Goal: Check status: Check status

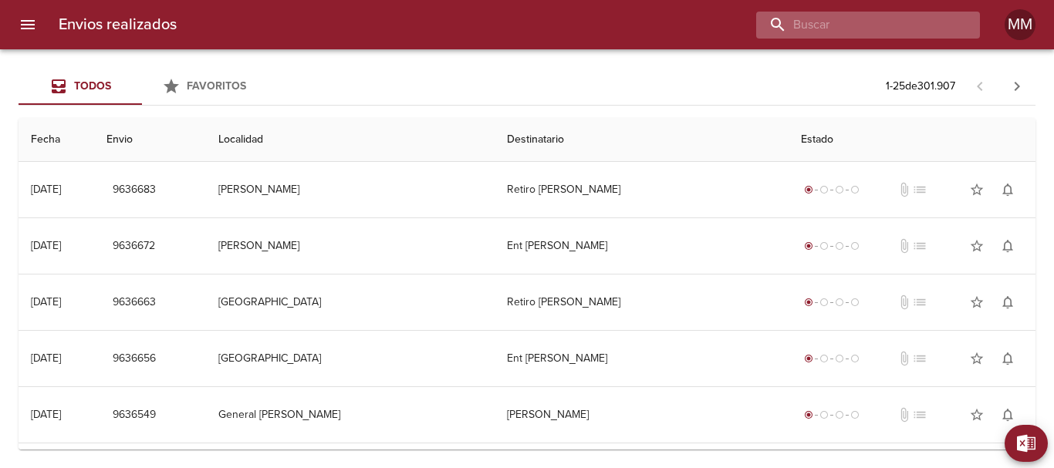
click at [883, 23] on input "buscar" at bounding box center [855, 25] width 198 height 27
paste input "[PERSON_NAME] ML"
type input "[PERSON_NAME] ML"
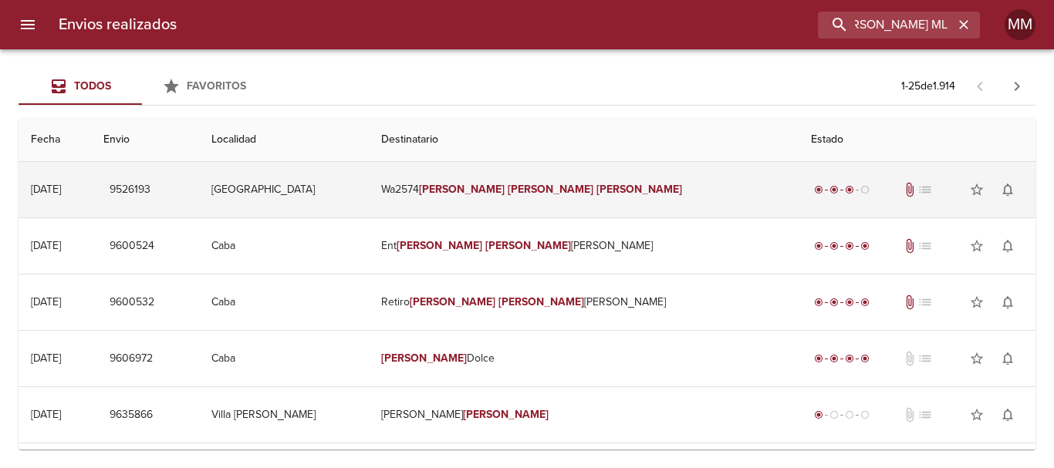
scroll to position [0, 0]
click at [535, 191] on em "[PERSON_NAME]" at bounding box center [551, 189] width 86 height 13
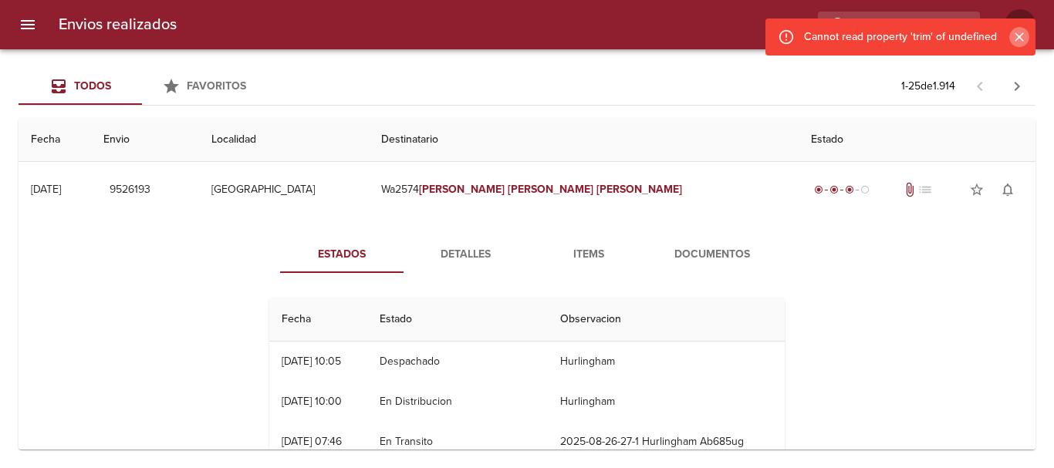
click at [1022, 39] on icon "Cerrar" at bounding box center [1019, 36] width 9 height 9
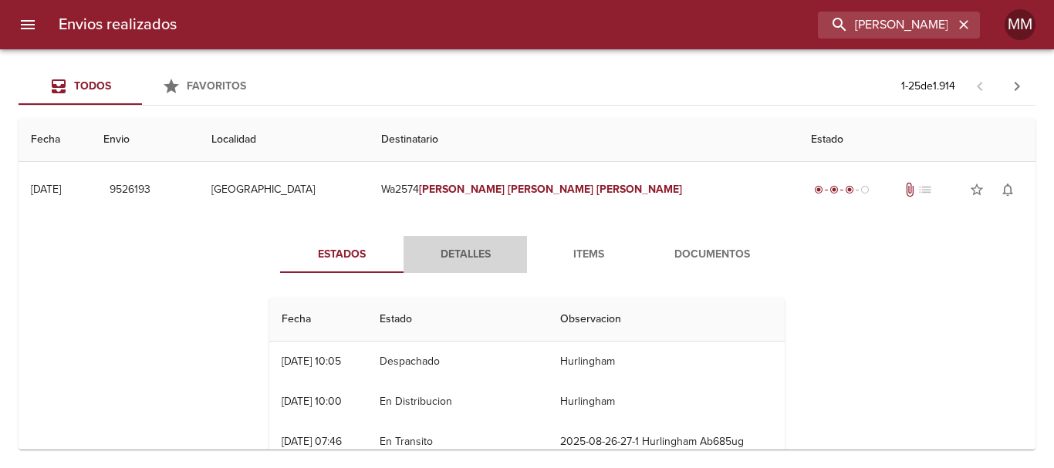
click at [463, 259] on span "Detalles" at bounding box center [465, 254] width 105 height 19
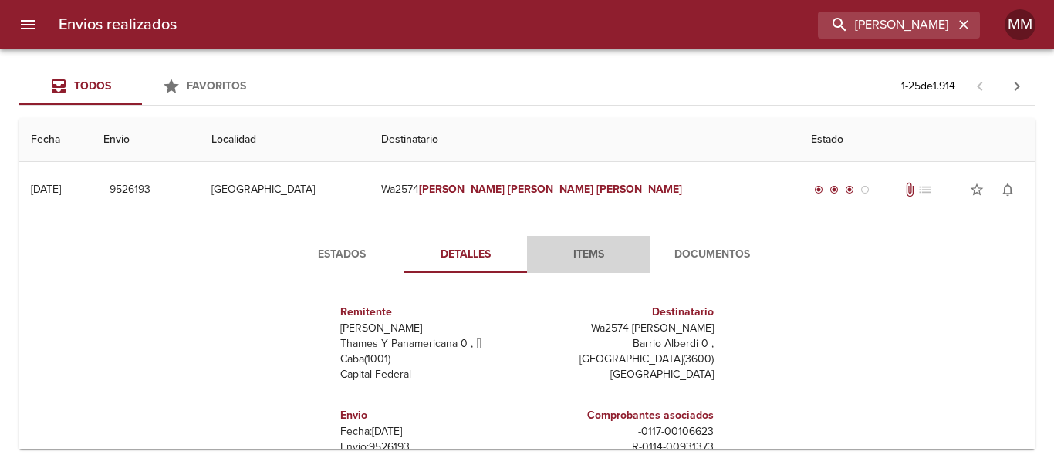
click at [582, 252] on span "Items" at bounding box center [588, 254] width 105 height 19
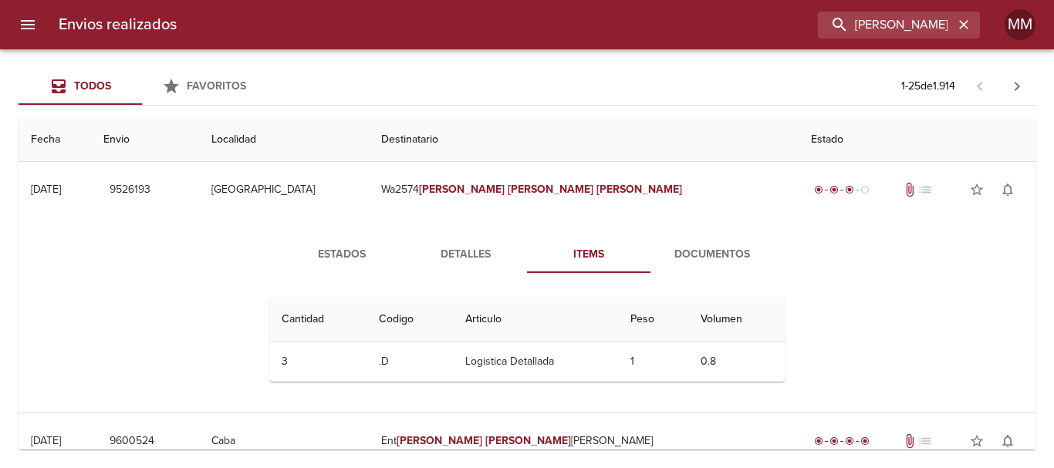
click at [703, 256] on span "Documentos" at bounding box center [712, 254] width 105 height 19
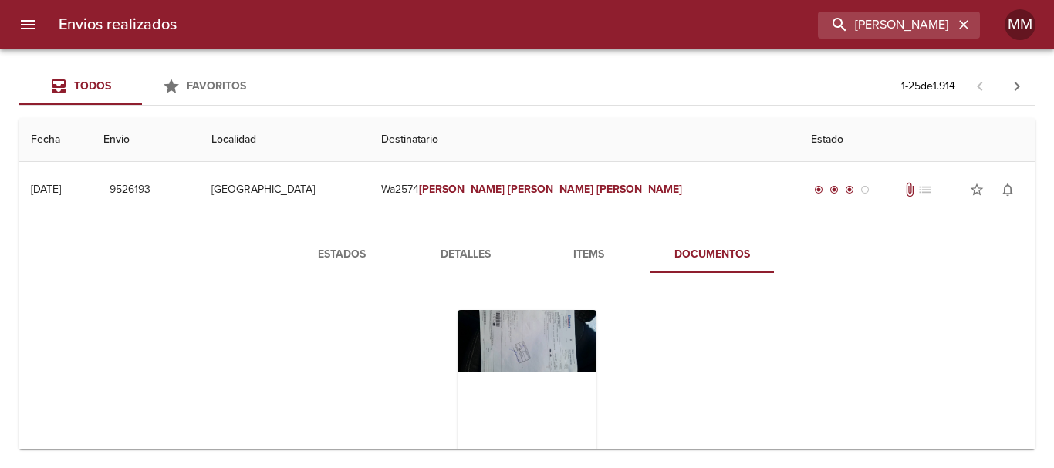
click at [340, 254] on span "Estados" at bounding box center [341, 254] width 105 height 19
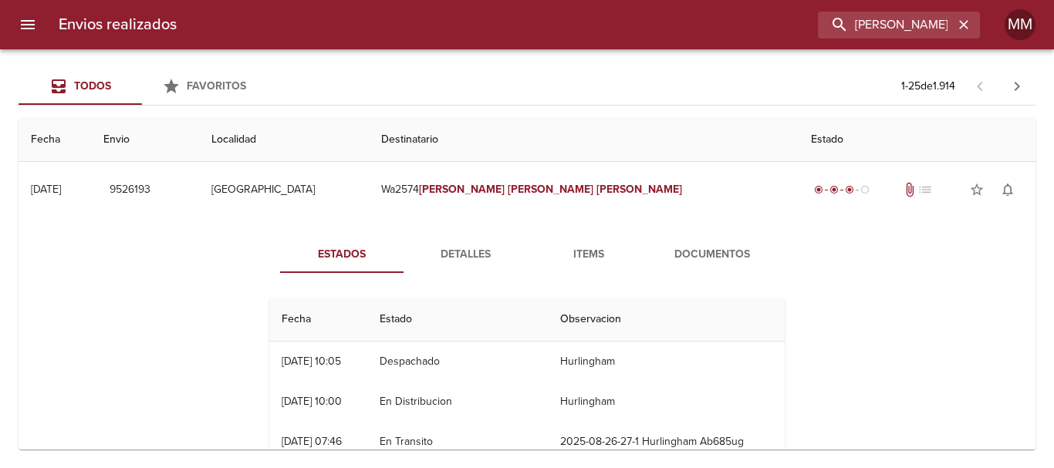
click at [464, 259] on span "Detalles" at bounding box center [465, 254] width 105 height 19
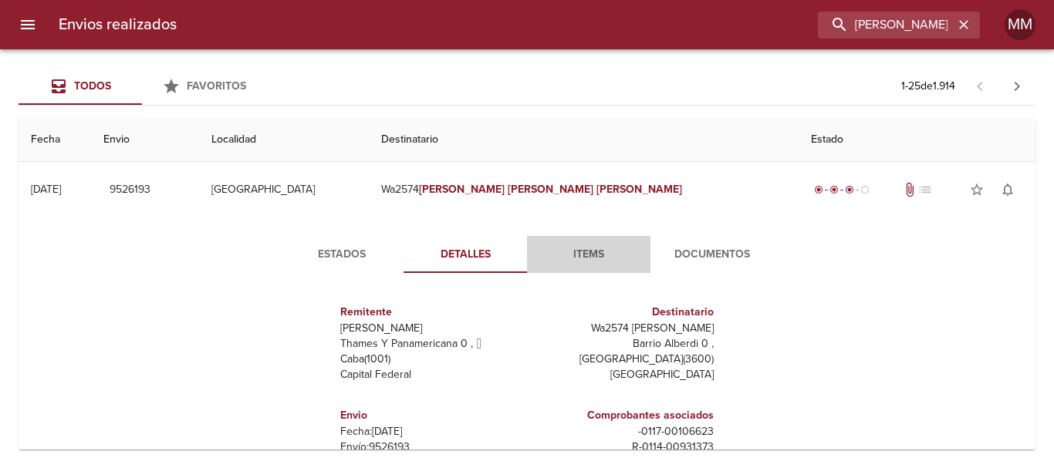
click at [592, 254] on span "Items" at bounding box center [588, 254] width 105 height 19
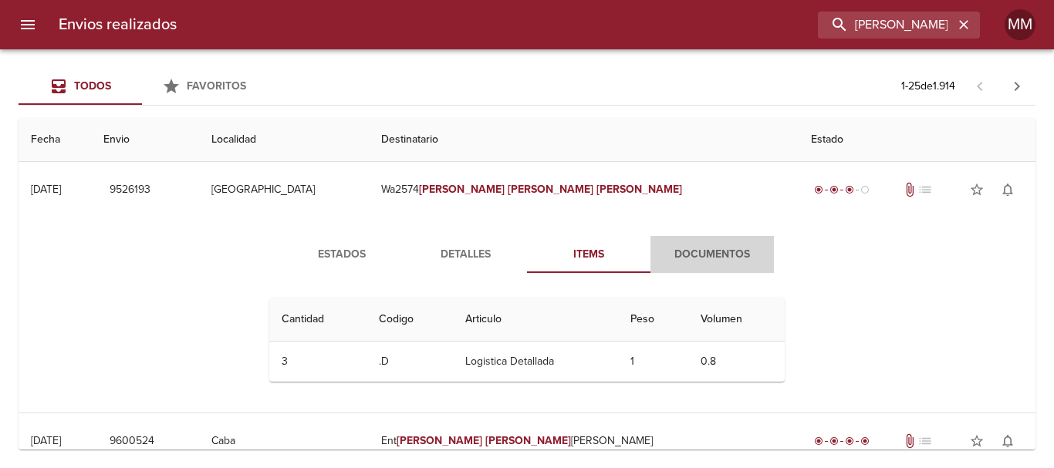
click at [695, 252] on span "Documentos" at bounding box center [712, 254] width 105 height 19
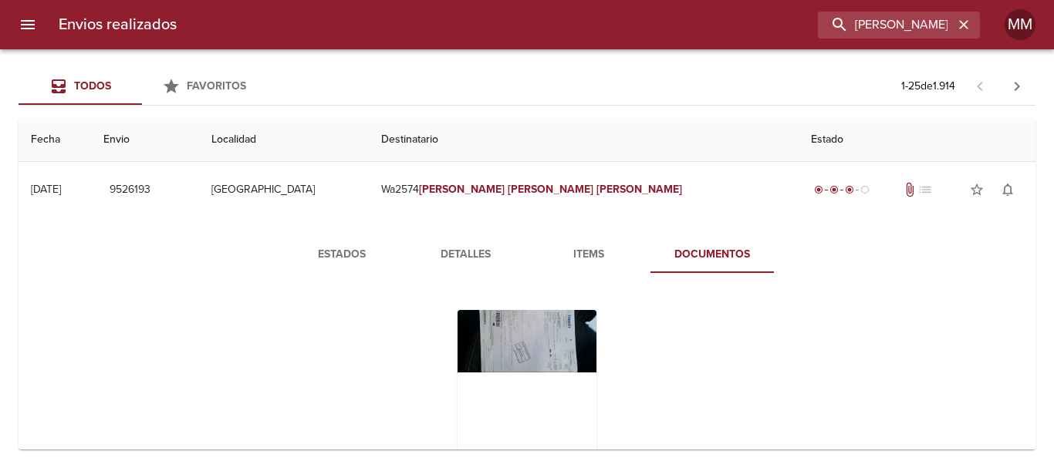
click at [457, 257] on span "Detalles" at bounding box center [465, 254] width 105 height 19
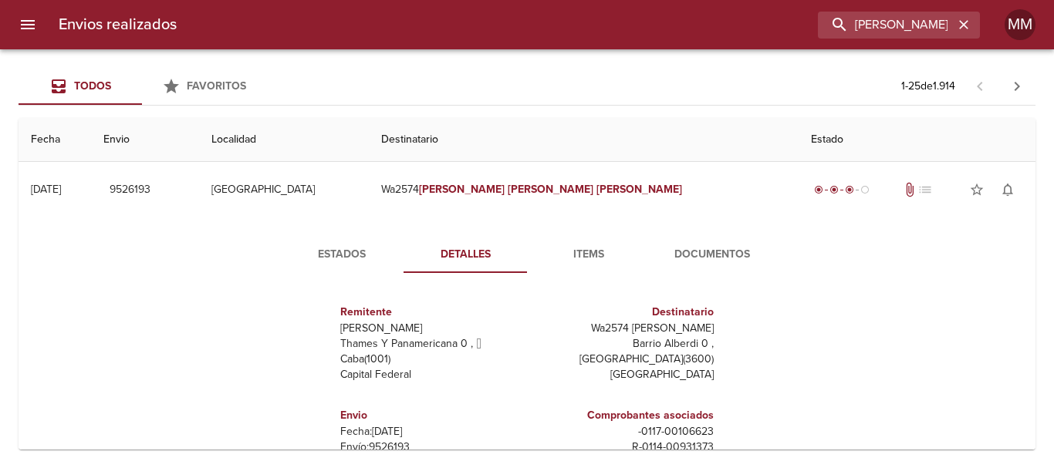
click at [586, 252] on span "Items" at bounding box center [588, 254] width 105 height 19
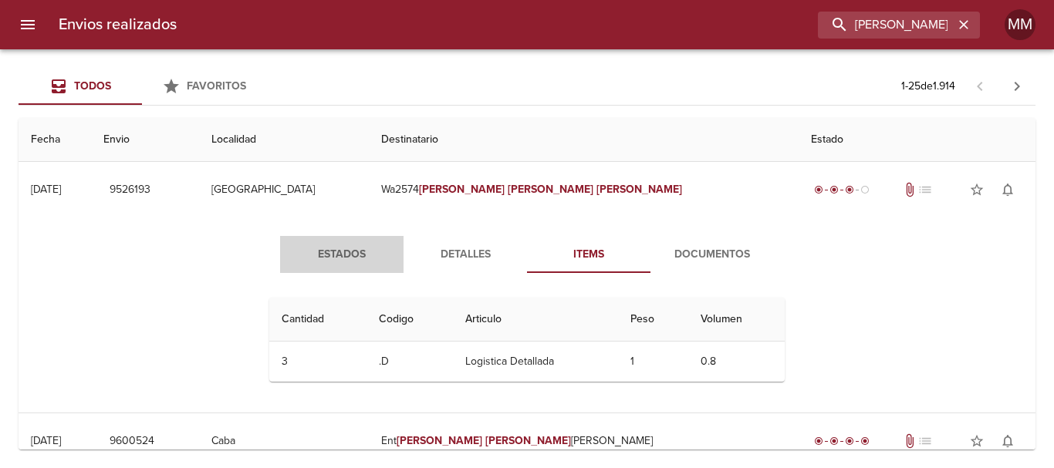
click at [345, 249] on span "Estados" at bounding box center [341, 254] width 105 height 19
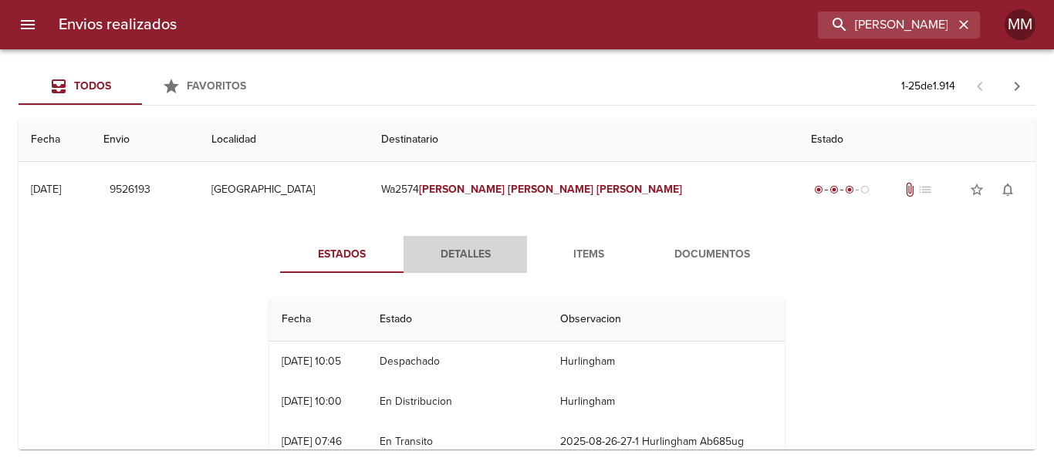
click at [478, 254] on span "Detalles" at bounding box center [465, 254] width 105 height 19
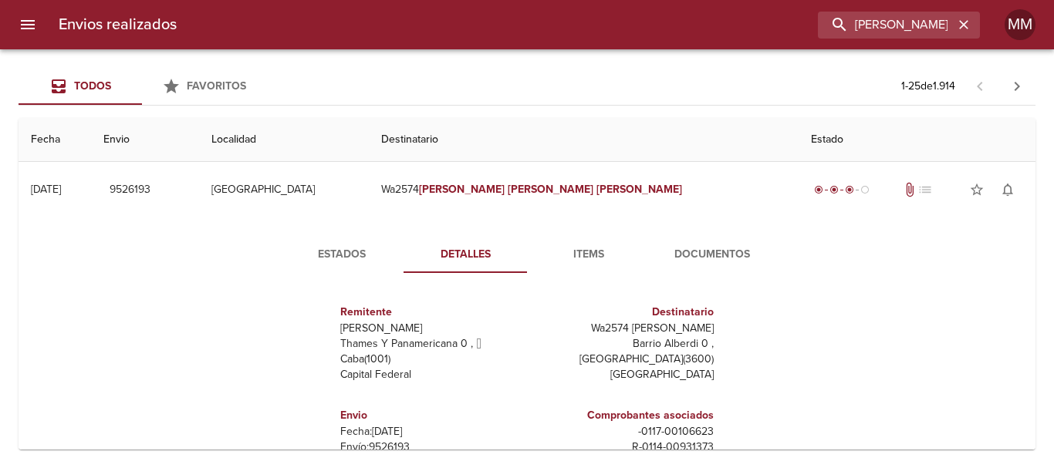
click at [584, 248] on span "Items" at bounding box center [588, 254] width 105 height 19
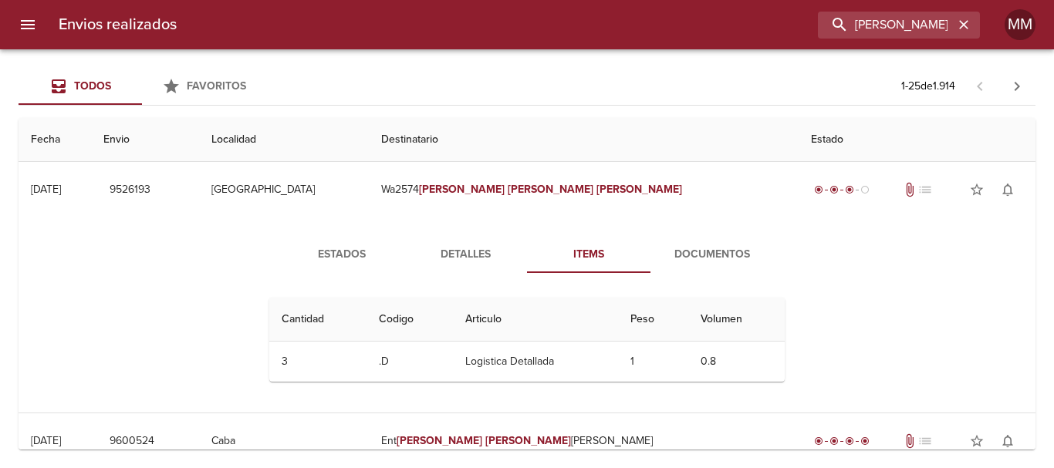
click at [711, 262] on span "Documentos" at bounding box center [712, 254] width 105 height 19
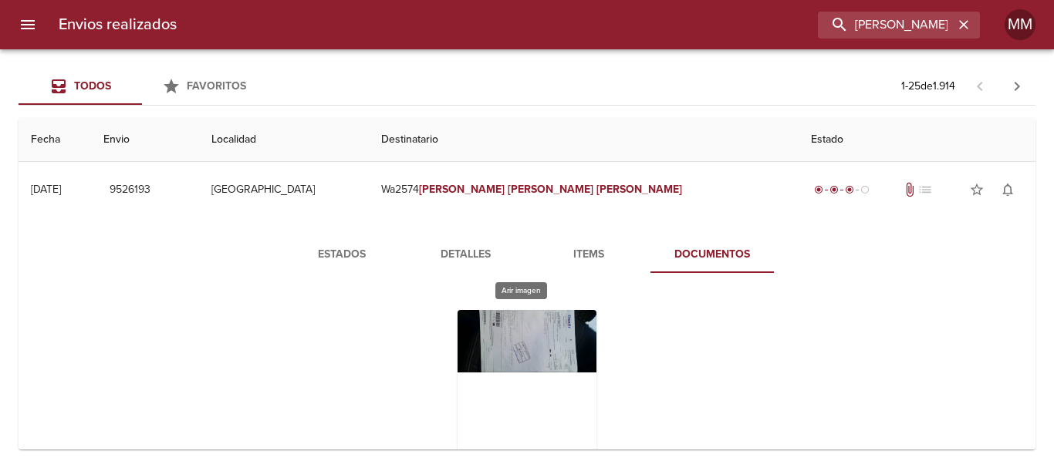
click at [532, 333] on div "Tabla de envíos del cliente" at bounding box center [527, 406] width 139 height 193
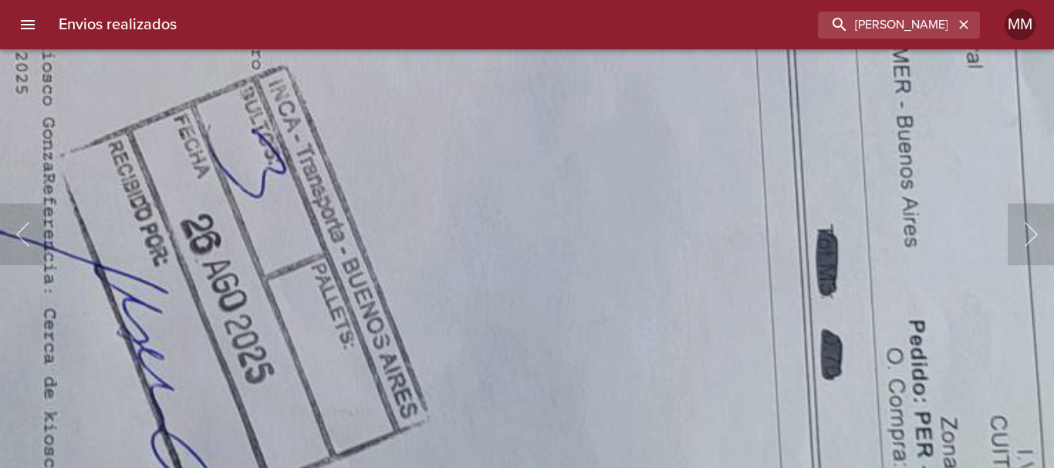
click at [597, 157] on img "Lightbox" at bounding box center [354, 66] width 2814 height 1267
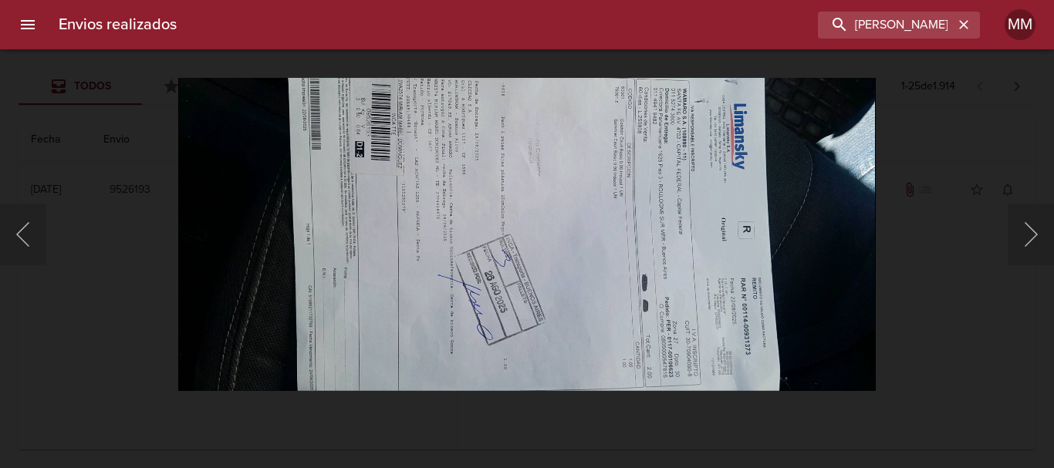
click at [260, 289] on img "Lightbox" at bounding box center [526, 234] width 697 height 314
drag, startPoint x: 163, startPoint y: 276, endPoint x: 392, endPoint y: 291, distance: 229.7
click at [166, 276] on div "Lightbox" at bounding box center [527, 234] width 1054 height 468
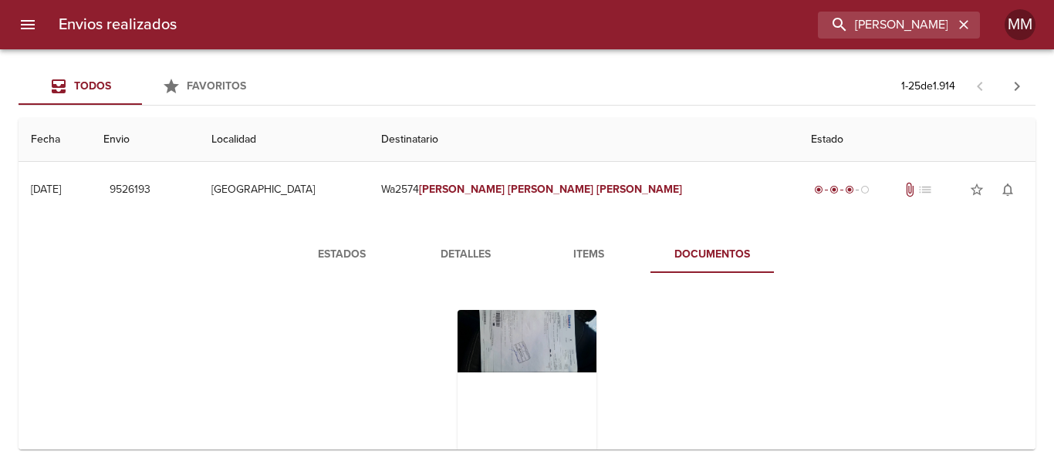
click at [569, 255] on span "Items" at bounding box center [588, 254] width 105 height 19
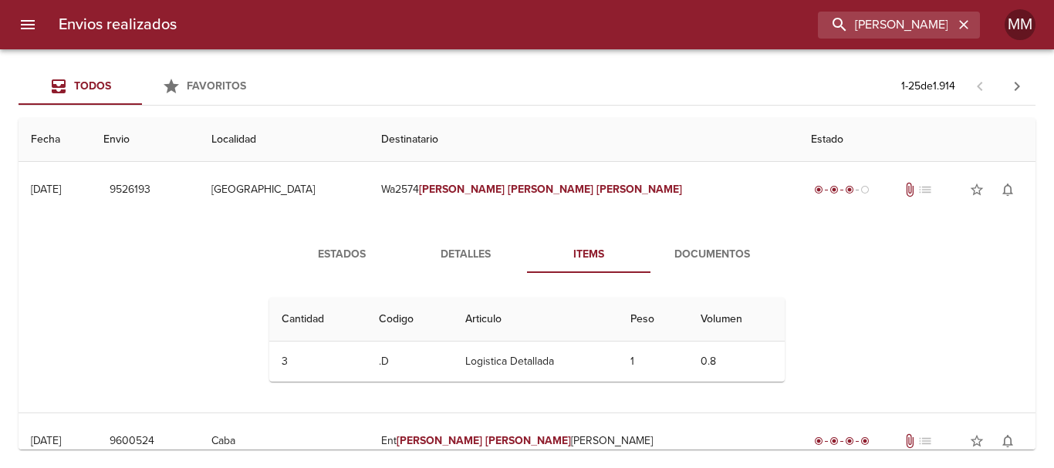
click at [469, 253] on span "Detalles" at bounding box center [465, 254] width 105 height 19
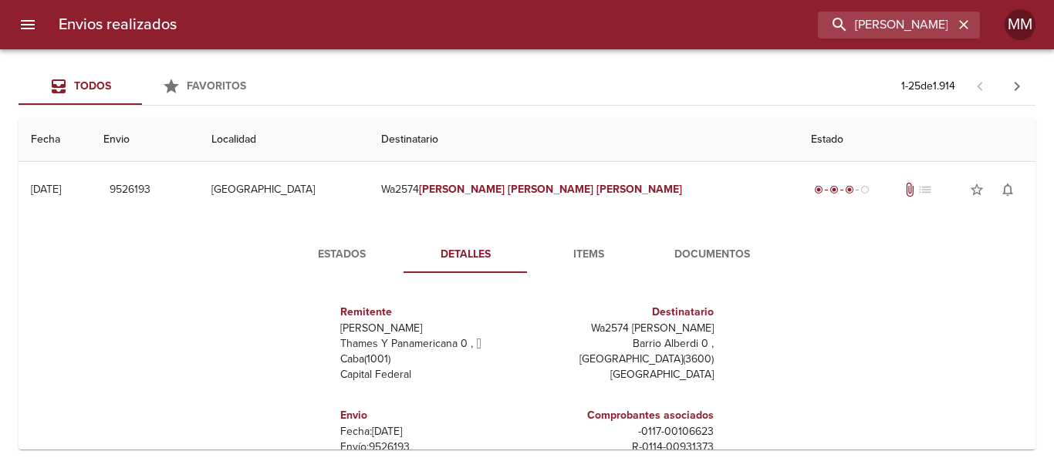
click at [336, 248] on span "Estados" at bounding box center [341, 254] width 105 height 19
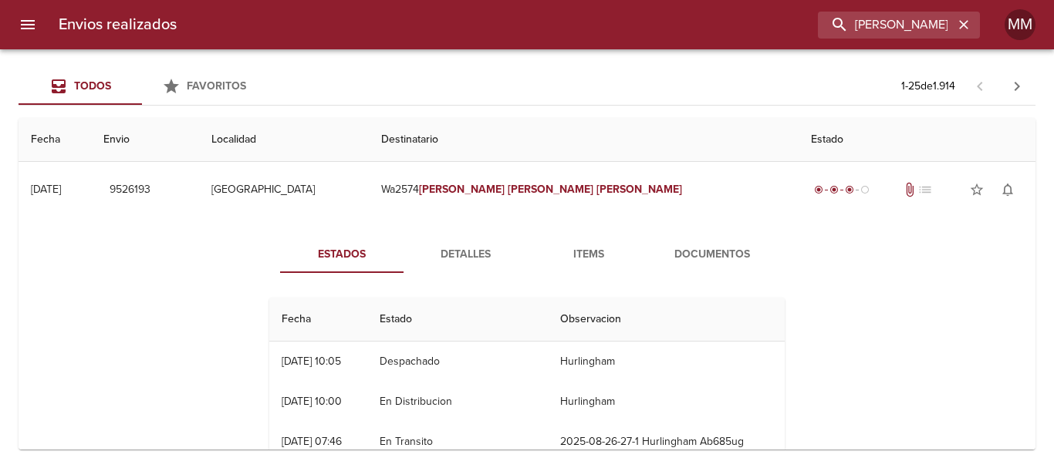
click at [591, 256] on span "Items" at bounding box center [588, 254] width 105 height 19
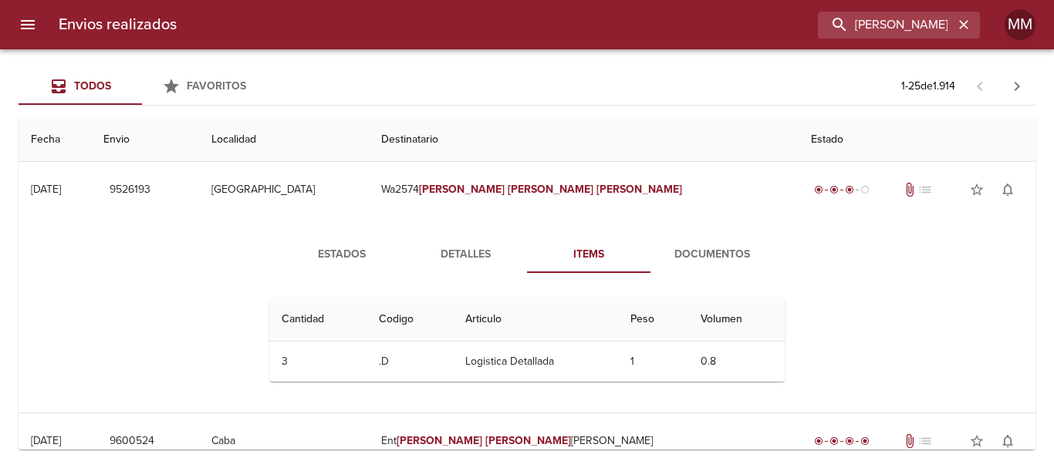
click at [694, 250] on span "Documentos" at bounding box center [712, 254] width 105 height 19
